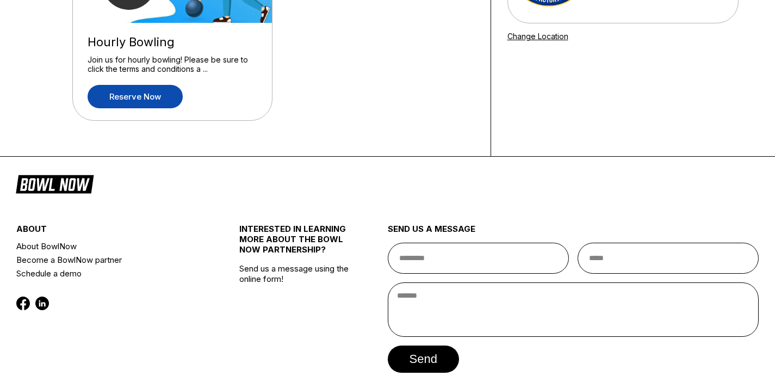
scroll to position [114, 0]
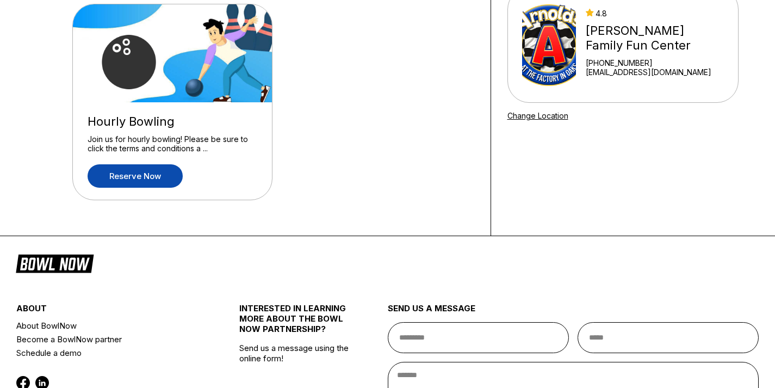
click at [133, 171] on link "Reserve now" at bounding box center [135, 175] width 95 height 23
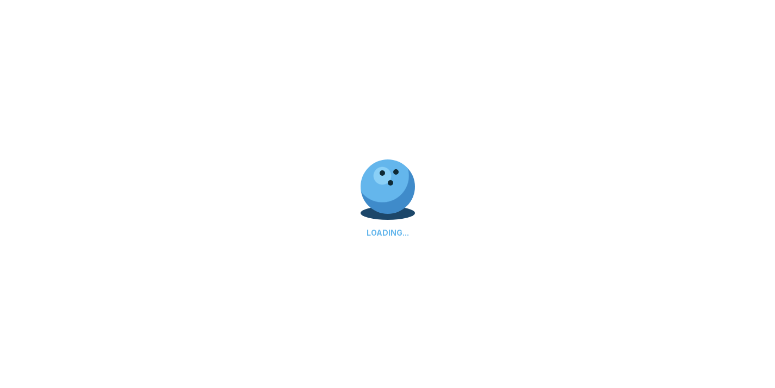
scroll to position [0, 0]
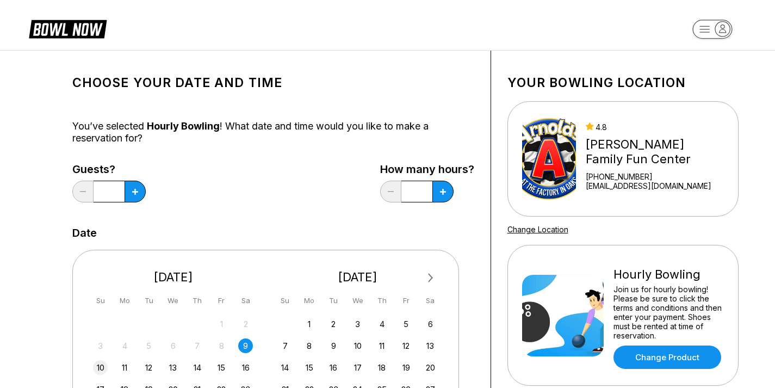
click at [101, 365] on div "10" at bounding box center [100, 367] width 15 height 15
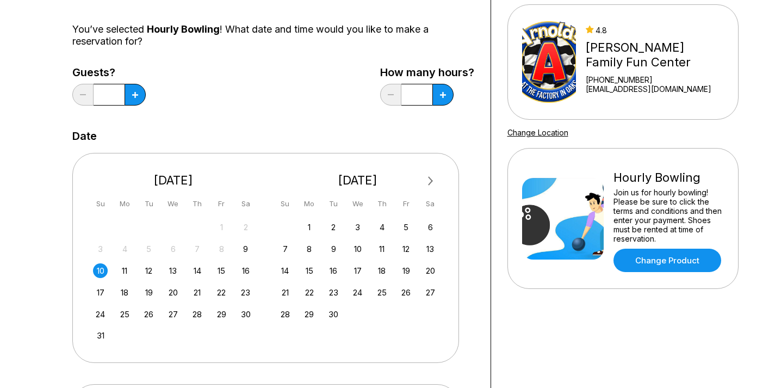
scroll to position [111, 0]
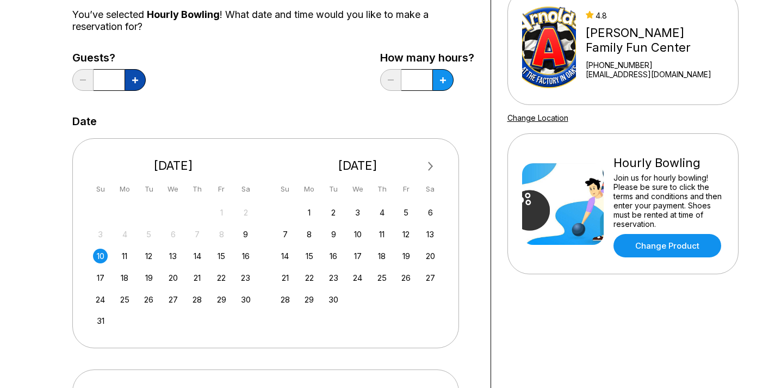
click at [138, 80] on button at bounding box center [135, 80] width 21 height 22
click at [138, 80] on icon at bounding box center [135, 80] width 6 height 6
type input "*"
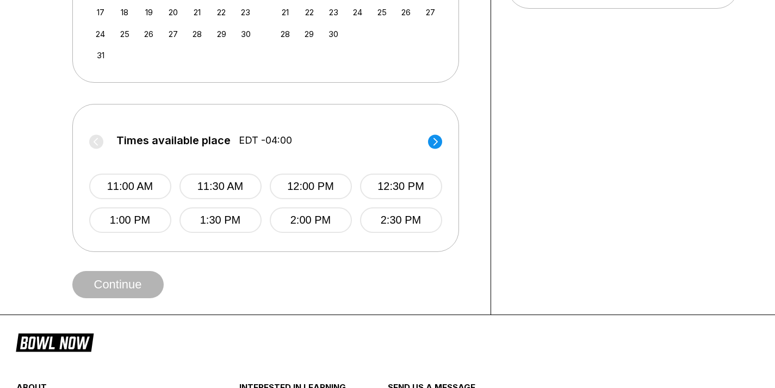
scroll to position [380, 0]
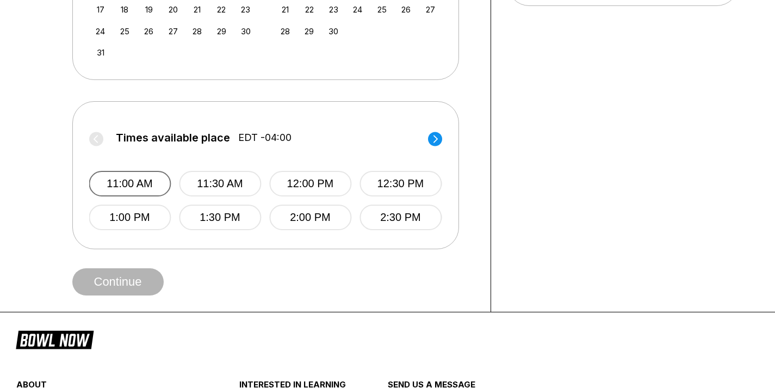
click at [136, 176] on button "11:00 AM" at bounding box center [130, 184] width 82 height 26
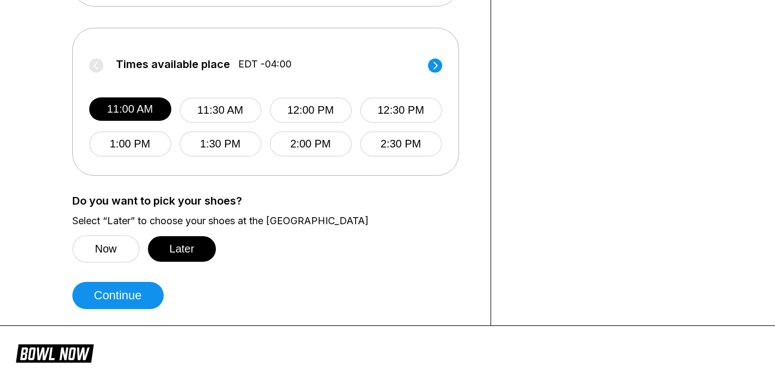
scroll to position [491, 0]
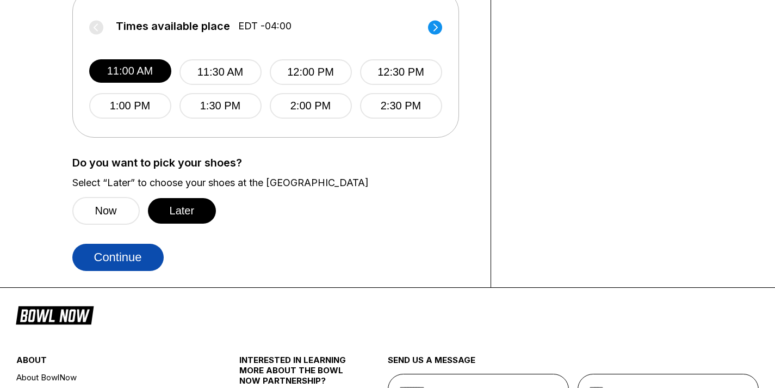
click at [142, 261] on button "Continue" at bounding box center [117, 257] width 91 height 27
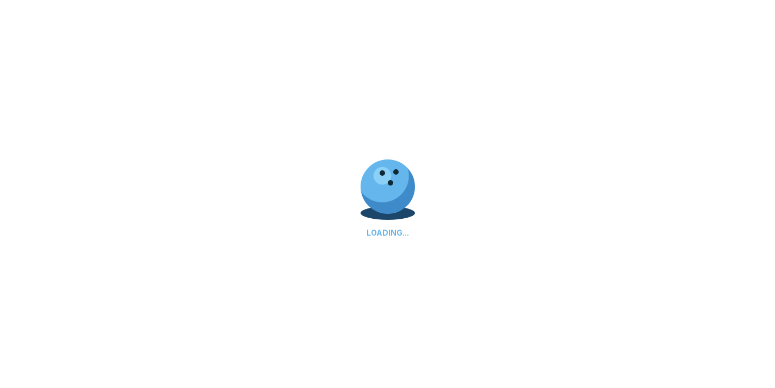
scroll to position [0, 0]
select select "**"
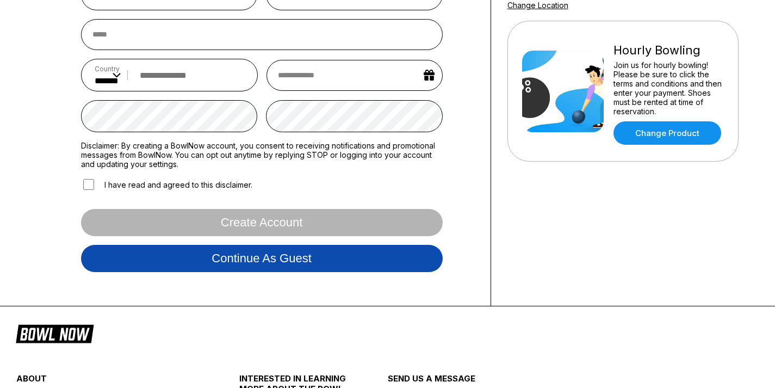
click at [415, 263] on button "Continue as guest" at bounding box center [262, 258] width 362 height 27
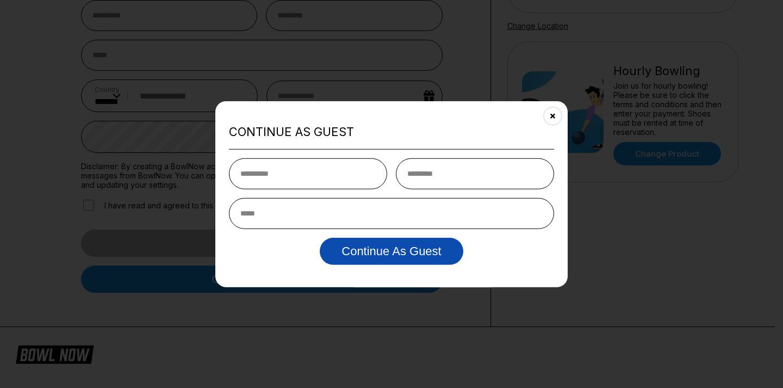
click at [416, 253] on button "Continue as Guest" at bounding box center [391, 251] width 143 height 27
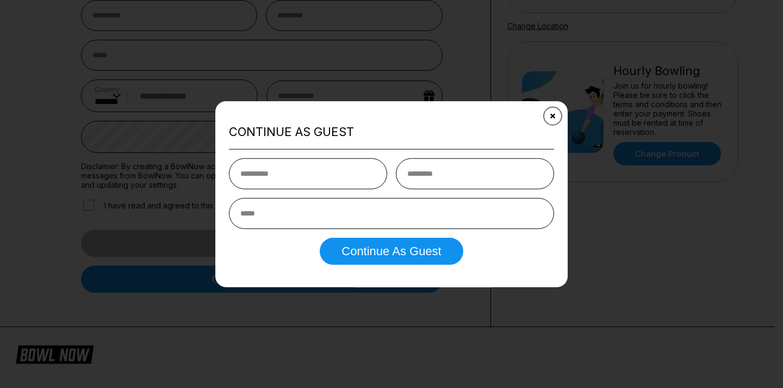
click at [550, 119] on button "Close" at bounding box center [552, 115] width 27 height 27
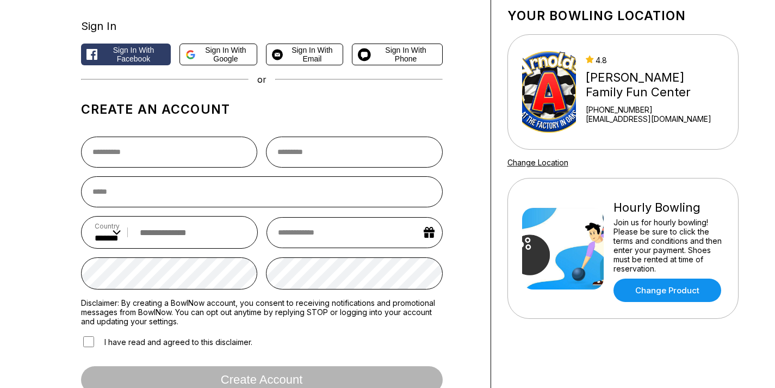
scroll to position [0, 0]
